Goal: Obtain resource: Download file/media

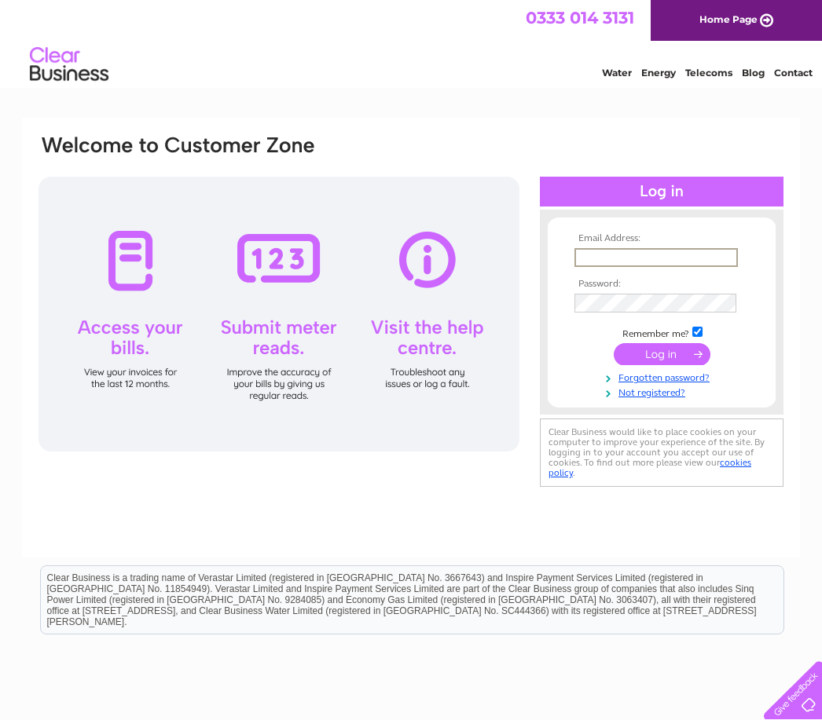
type input "Info@avoriobridal.com"
click at [662, 355] on input "submit" at bounding box center [662, 354] width 97 height 22
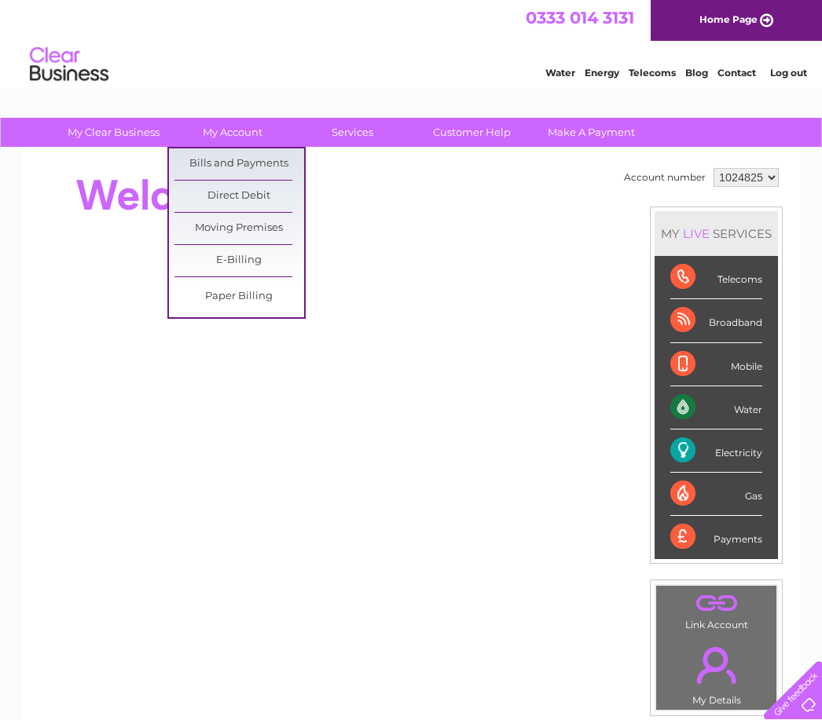
click at [248, 156] on link "Bills and Payments" at bounding box center [239, 163] width 130 height 31
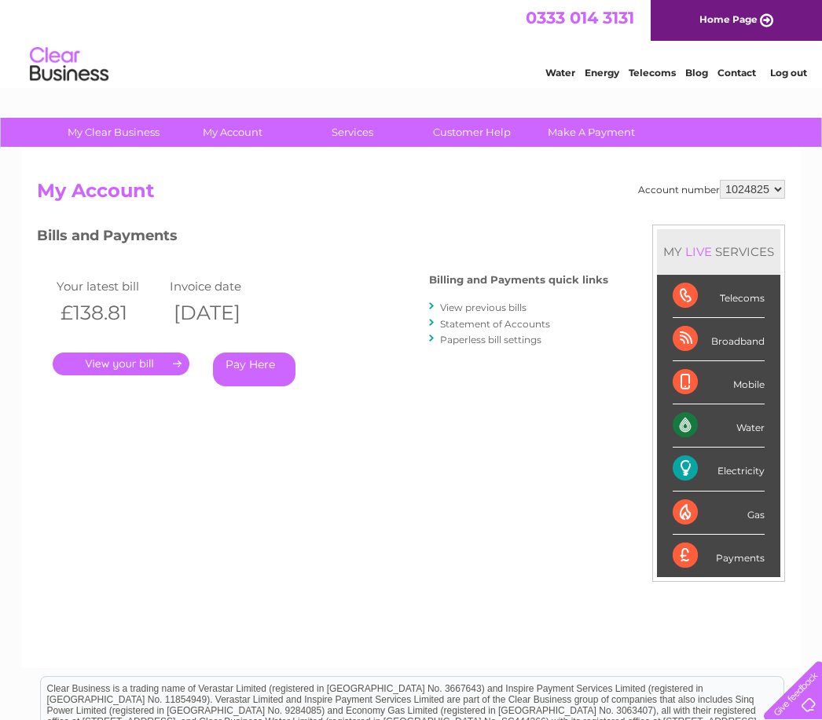
click at [501, 305] on link "View previous bills" at bounding box center [483, 308] width 86 height 12
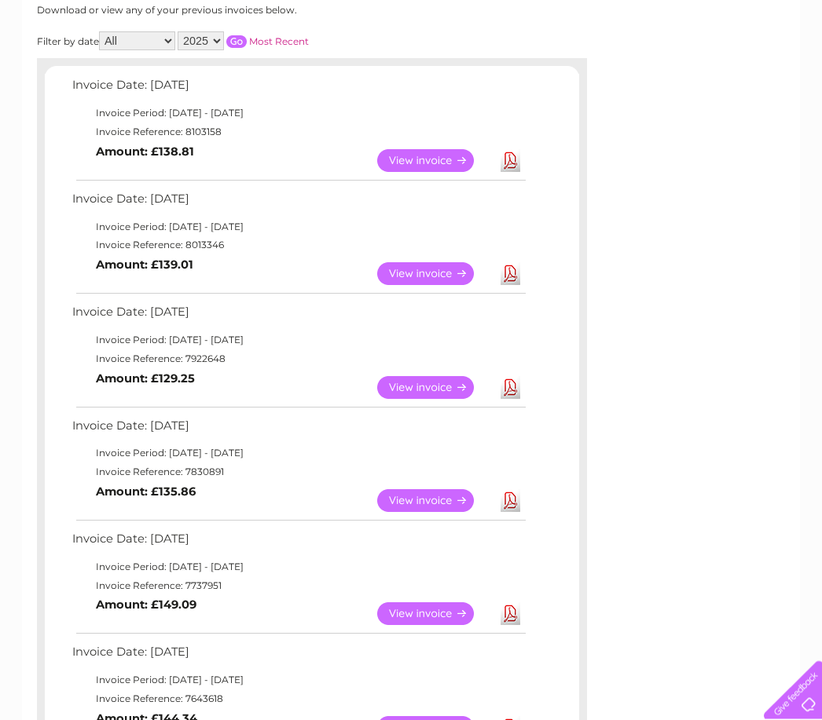
scroll to position [220, 0]
click at [424, 489] on link "View" at bounding box center [434, 500] width 115 height 23
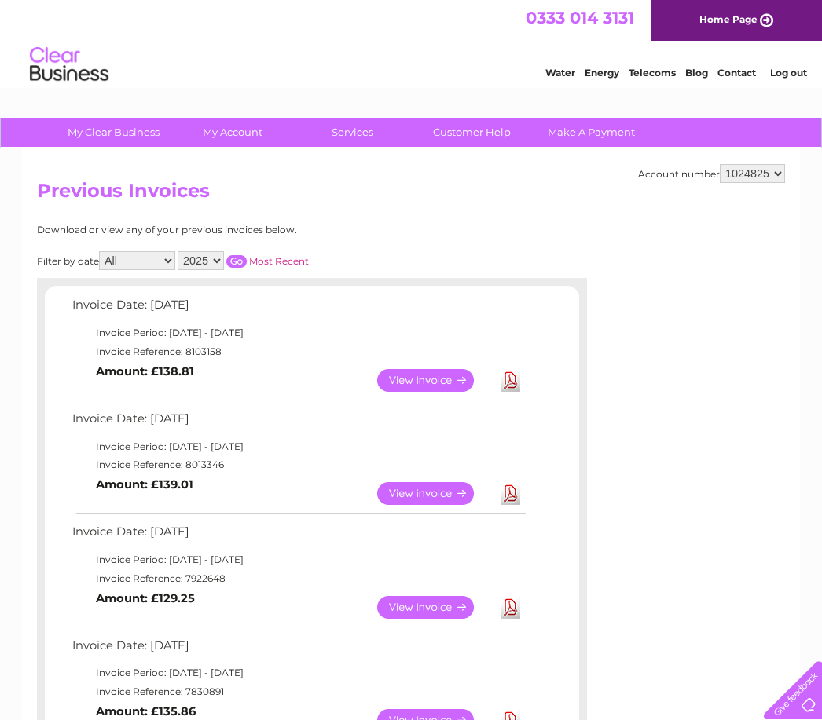
scroll to position [270, 0]
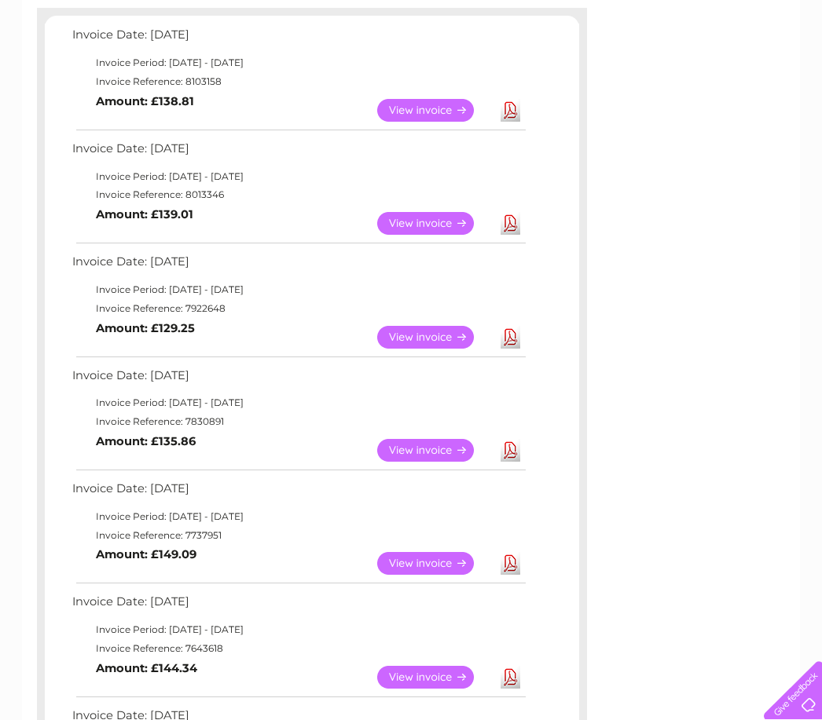
click at [508, 446] on link "Download" at bounding box center [510, 450] width 20 height 23
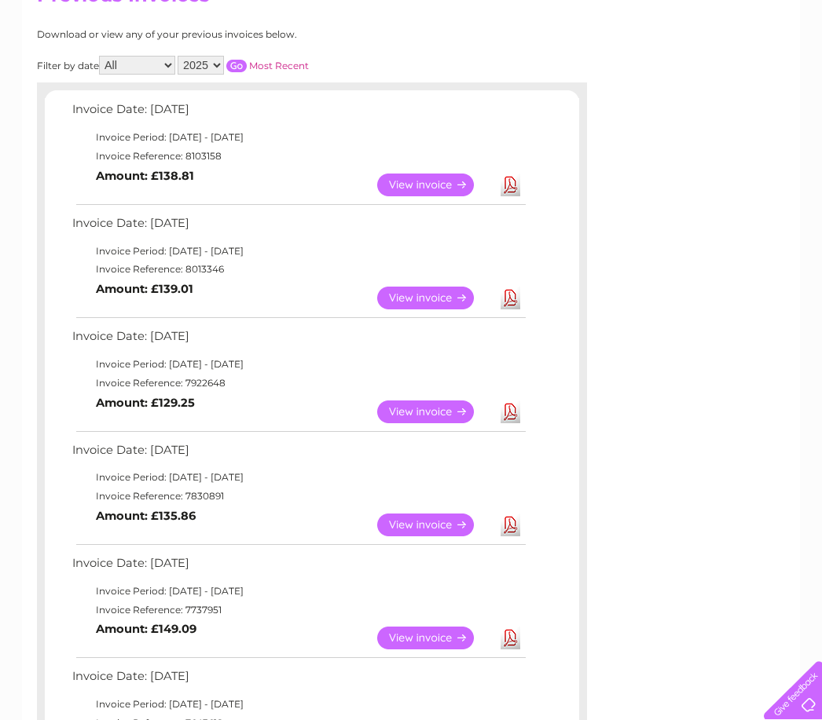
scroll to position [189, 0]
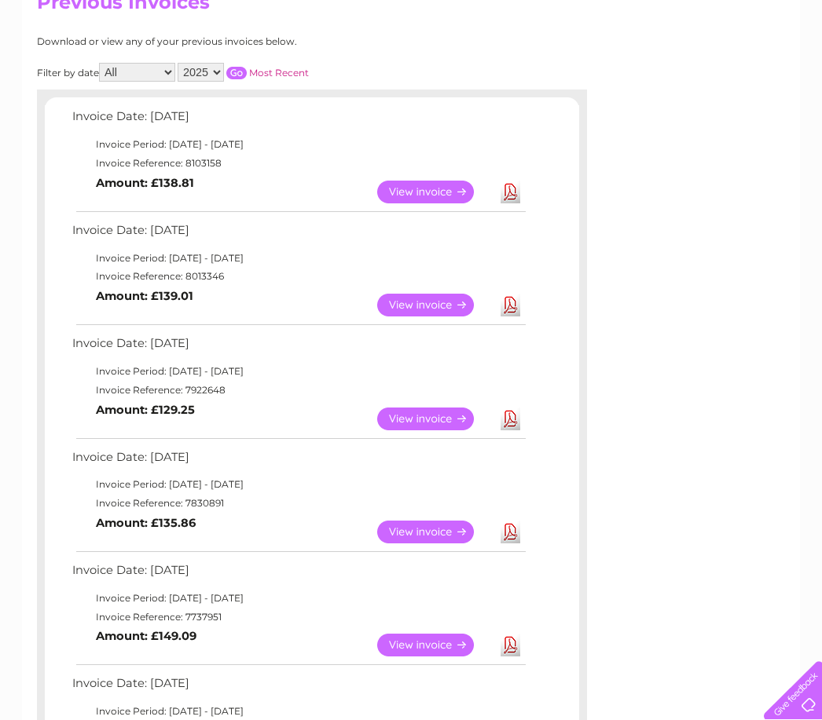
click at [514, 409] on link "Download" at bounding box center [510, 419] width 20 height 23
click at [510, 299] on link "Download" at bounding box center [510, 305] width 20 height 23
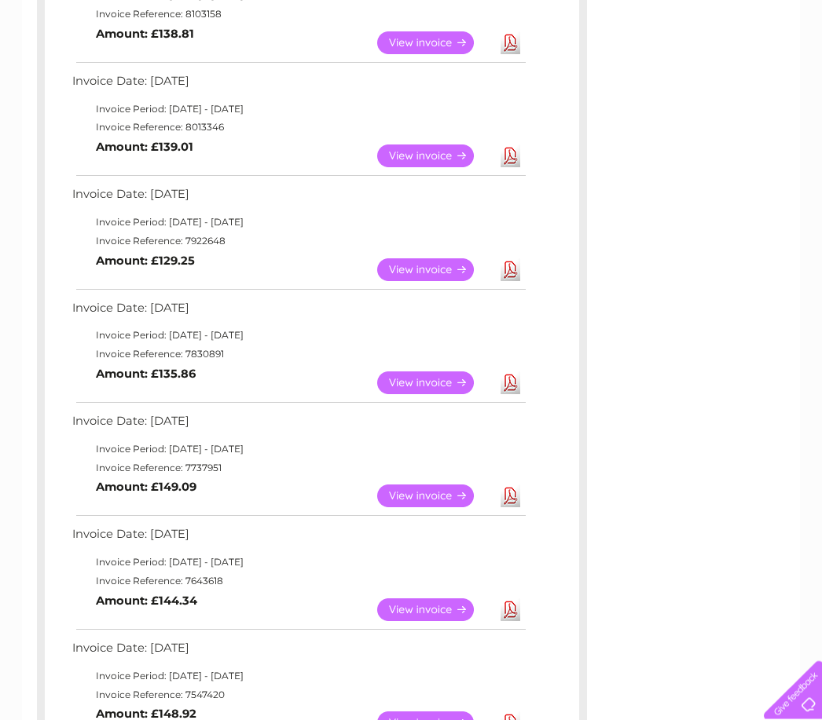
scroll to position [342, 0]
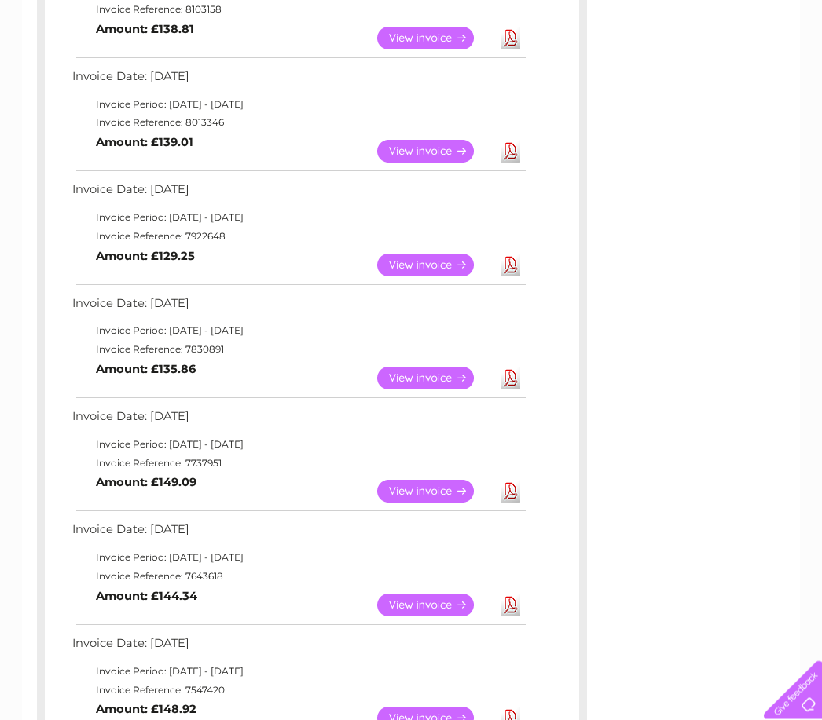
click at [508, 368] on link "Download" at bounding box center [510, 379] width 20 height 23
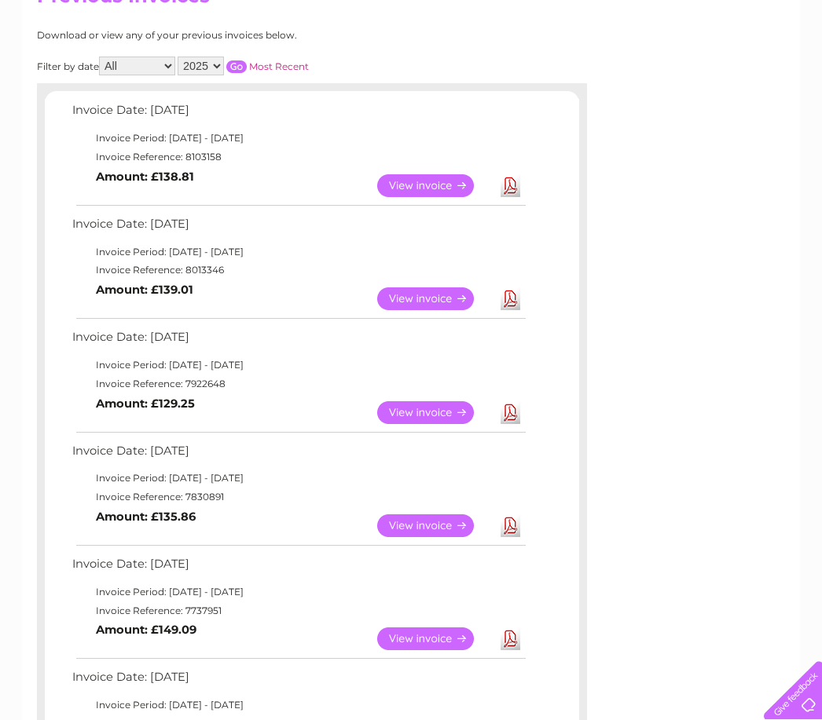
scroll to position [0, 0]
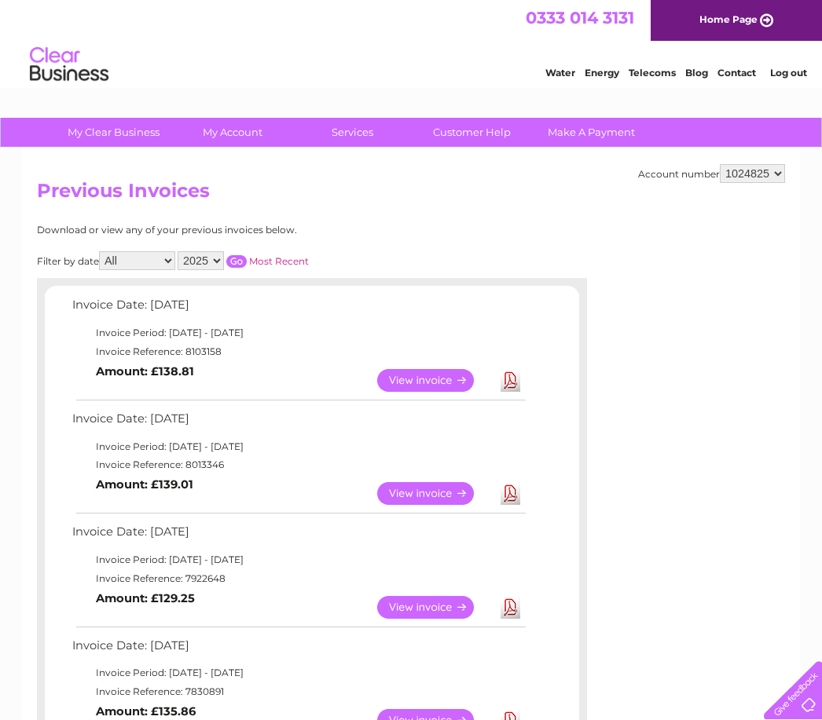
click at [782, 172] on select "1024825 1091981" at bounding box center [752, 173] width 65 height 19
select select "1091981"
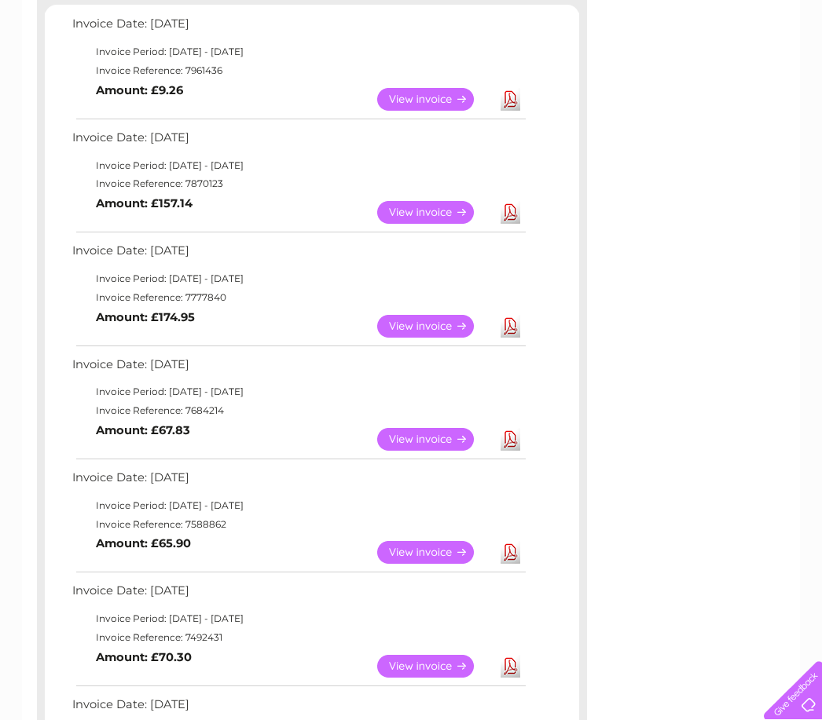
scroll to position [280, 0]
click at [512, 316] on link "Download" at bounding box center [510, 327] width 20 height 23
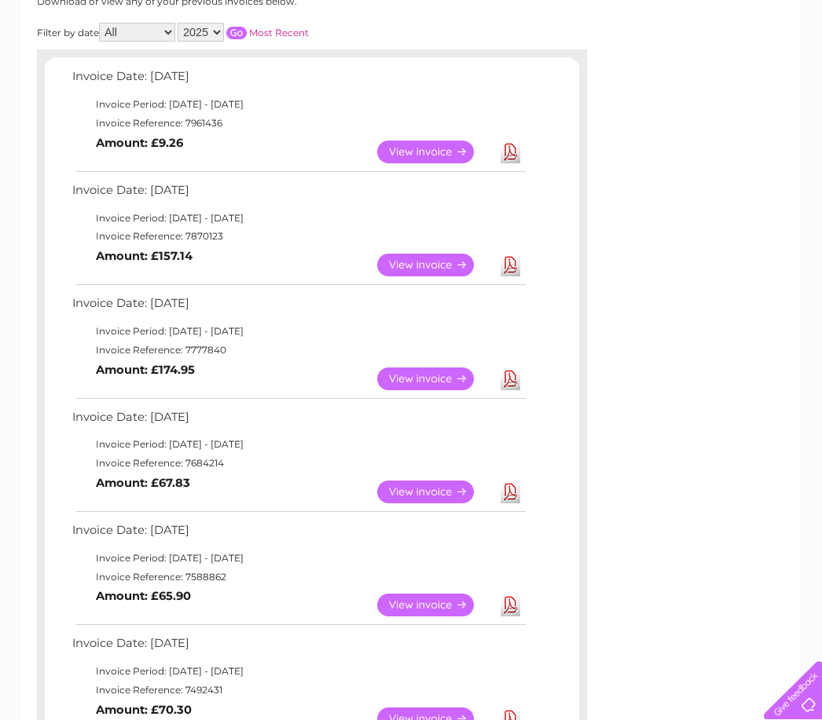
scroll to position [217, 0]
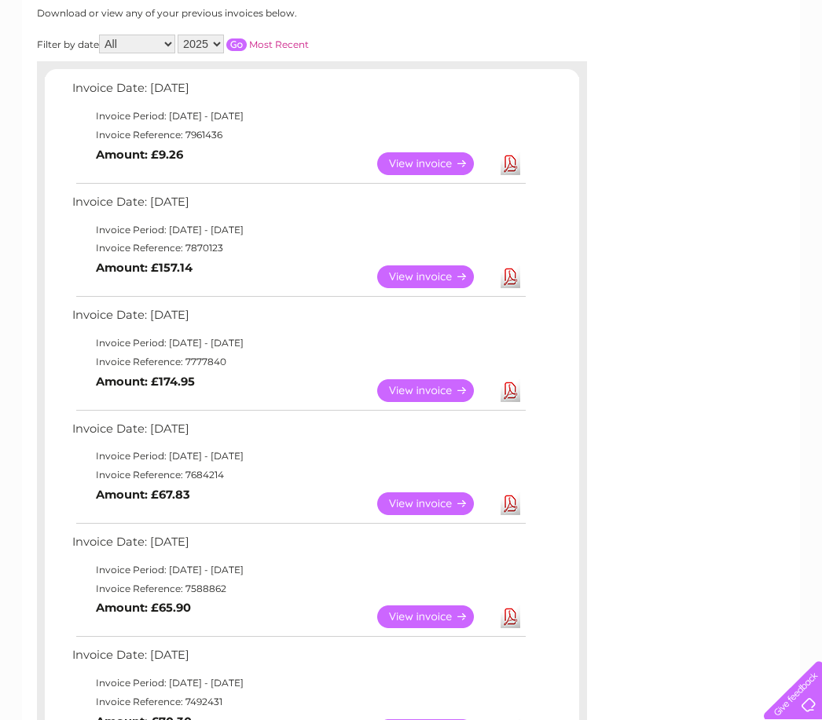
click at [510, 379] on link "Download" at bounding box center [510, 390] width 20 height 23
click at [511, 269] on link "Download" at bounding box center [510, 277] width 20 height 23
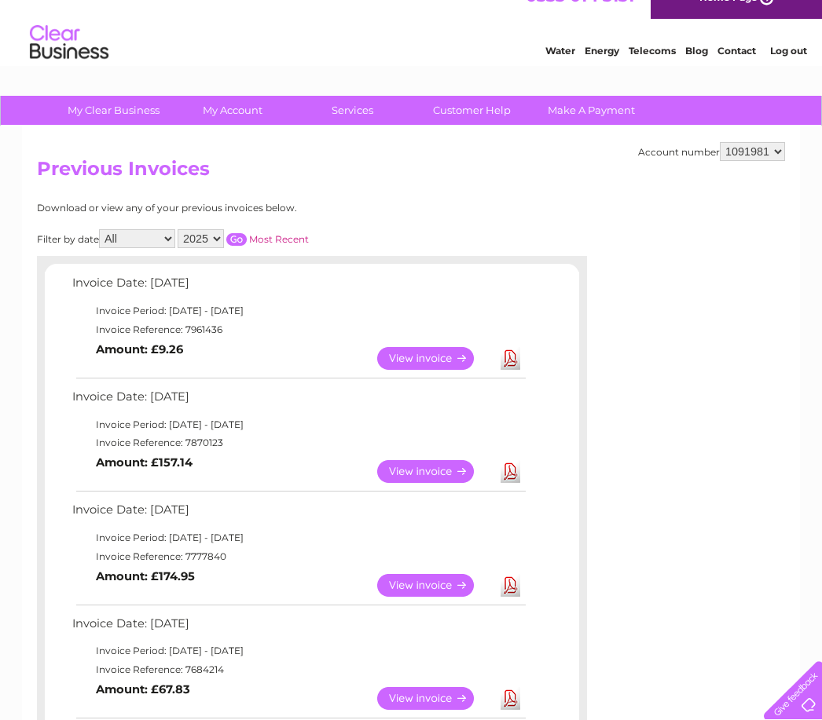
scroll to position [24, 0]
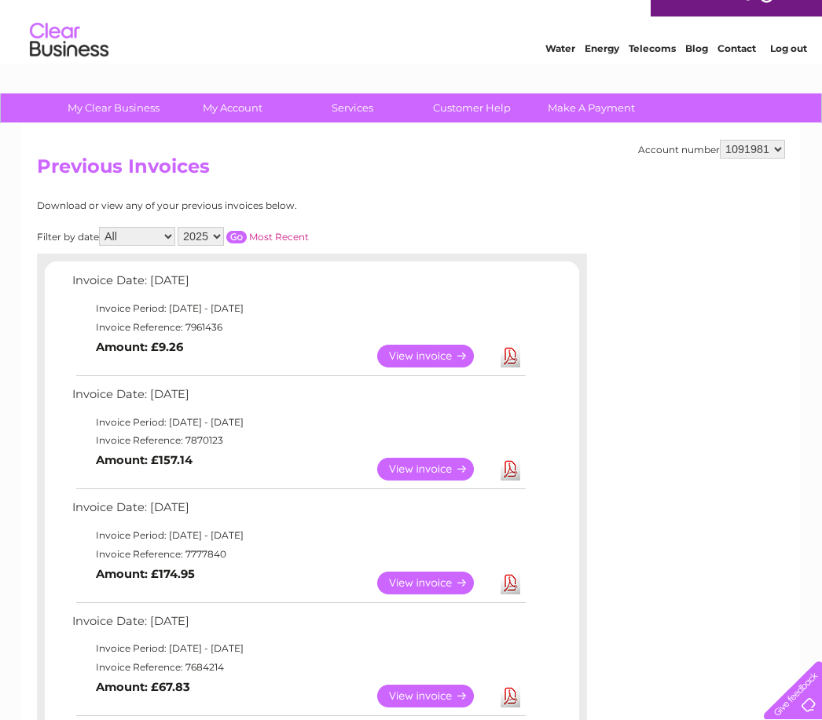
click at [510, 357] on link "Download" at bounding box center [510, 356] width 20 height 23
